Goal: Obtain resource: Download file/media

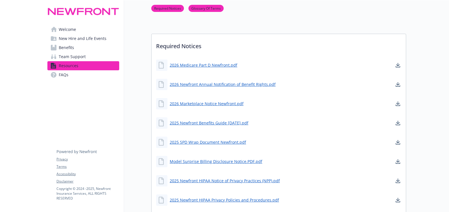
scroll to position [114, 0]
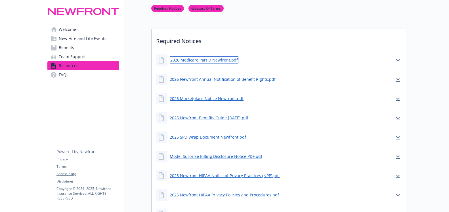
click at [220, 60] on link "2026 Medicare Part D Newfront.pdf" at bounding box center [204, 60] width 69 height 7
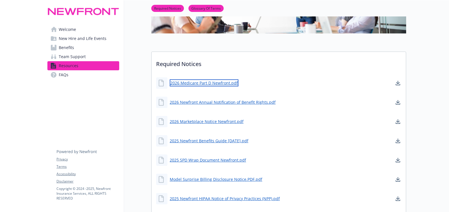
scroll to position [142, 0]
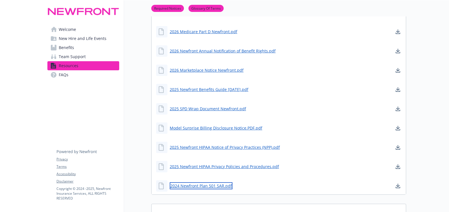
click at [213, 186] on link "2024 Newfront Plan 501 SAR.pdf" at bounding box center [201, 186] width 63 height 7
click at [341, 55] on div "2026 Newfront Annual Notification of Benefit Rights.pdf" at bounding box center [279, 51] width 254 height 17
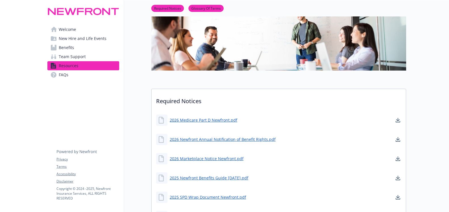
scroll to position [28, 0]
